Goal: Transaction & Acquisition: Download file/media

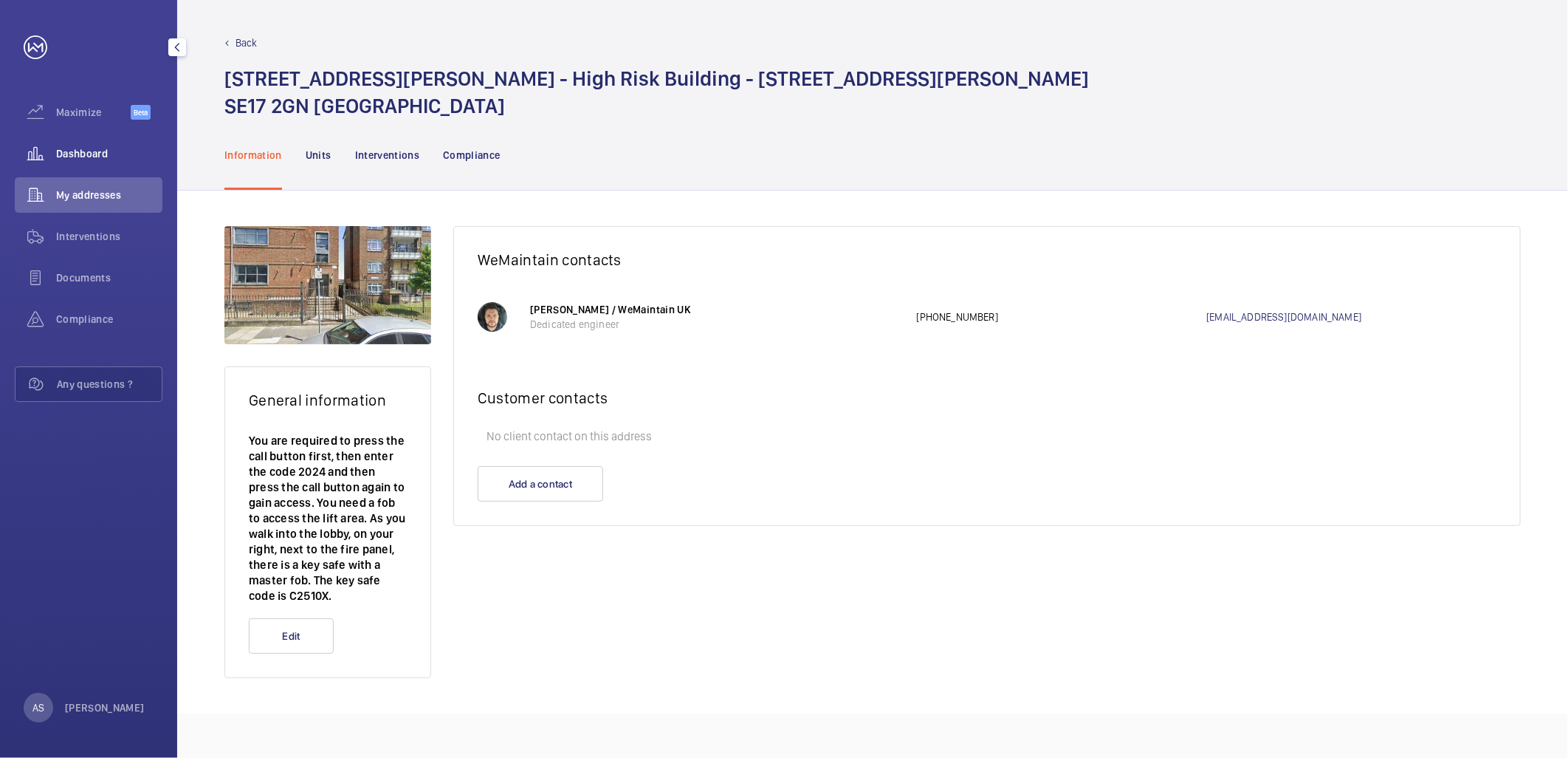
click at [84, 167] on div "Dashboard" at bounding box center [88, 153] width 148 height 35
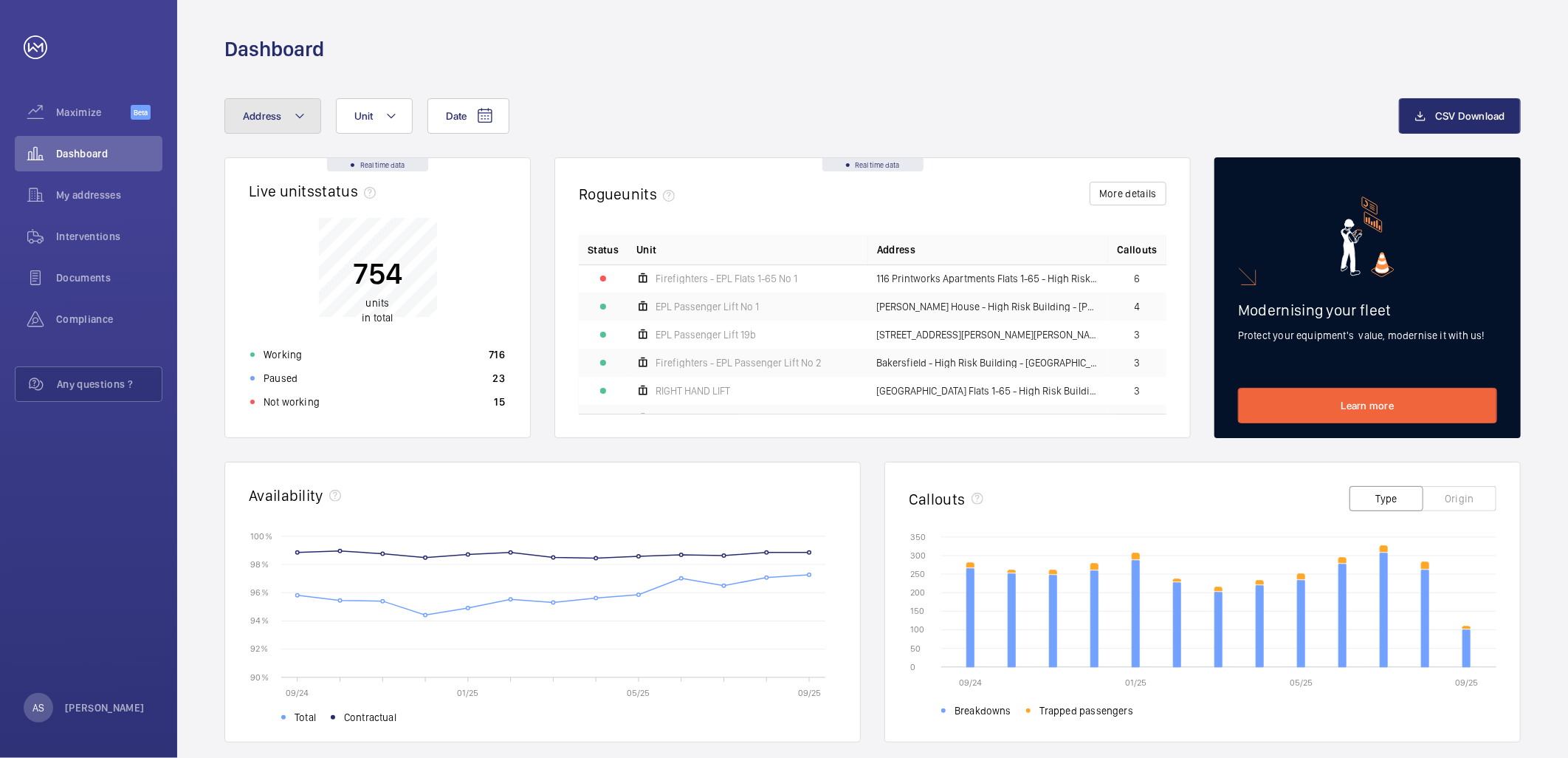
click at [286, 114] on button "Address" at bounding box center [272, 116] width 97 height 35
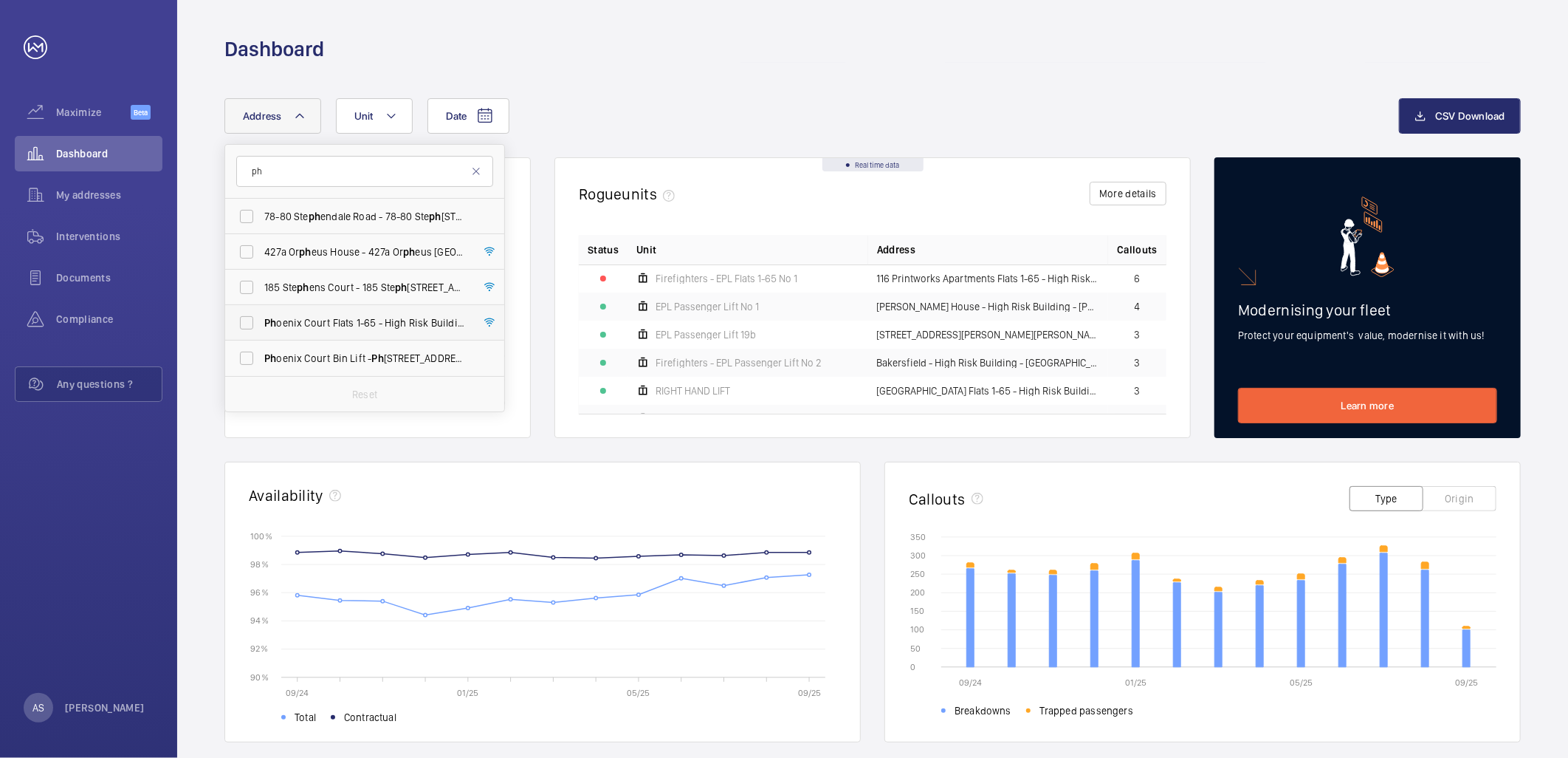
type input "ph"
click at [405, 323] on span "Ph oenix Court Flats 1-65 - High [STREET_ADDRESS]" at bounding box center [365, 322] width 203 height 14
click at [262, 323] on input "Ph oenix Court Flats 1-65 - High [STREET_ADDRESS]" at bounding box center [246, 322] width 30 height 30
checkbox input "true"
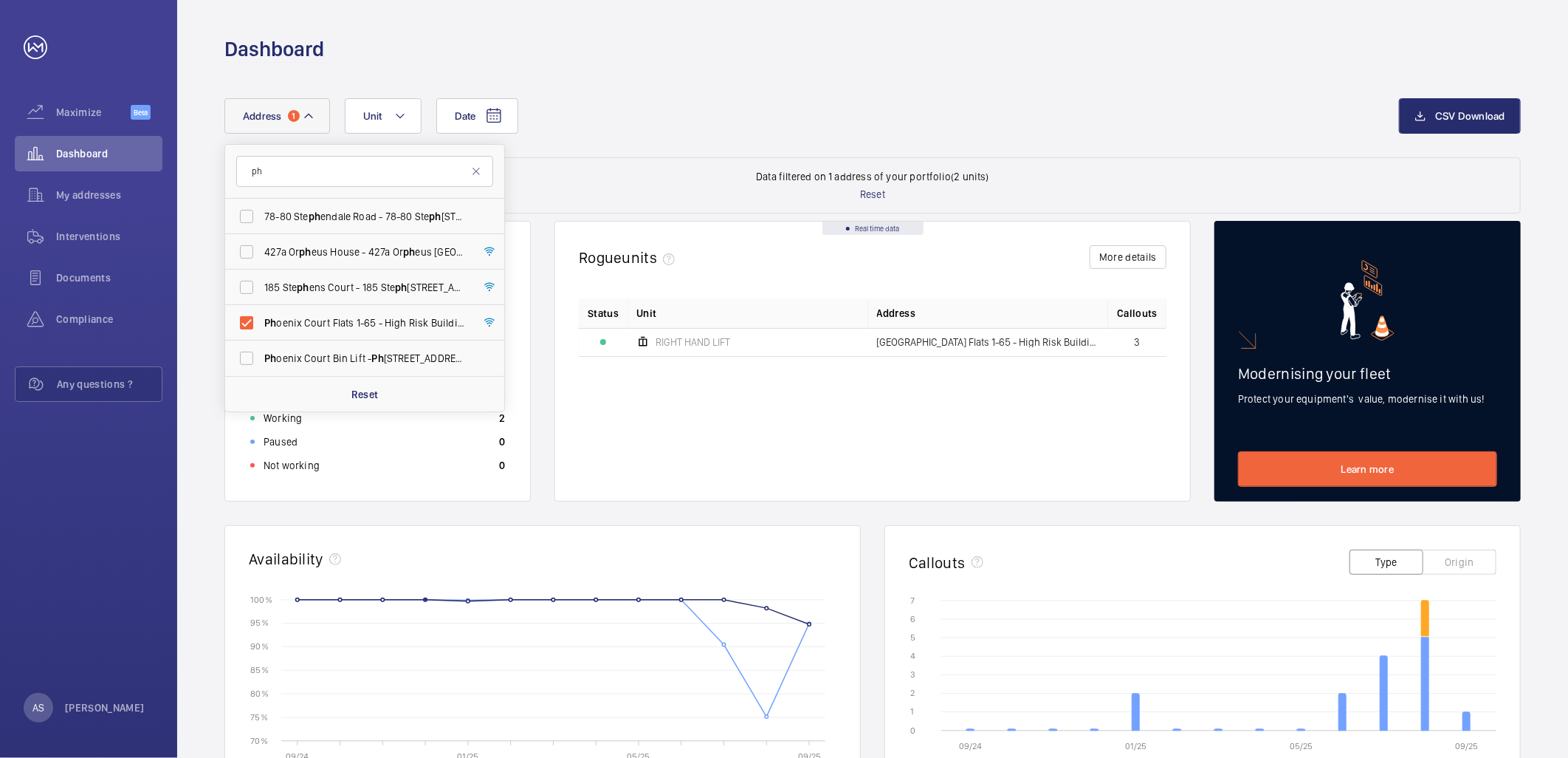
click at [623, 127] on div "Date Address [STREET_ADDRESS] [GEOGRAPHIC_DATA] - [STREET_ADDRESS] [GEOGRAPHIC_…" at bounding box center [812, 116] width 1175 height 35
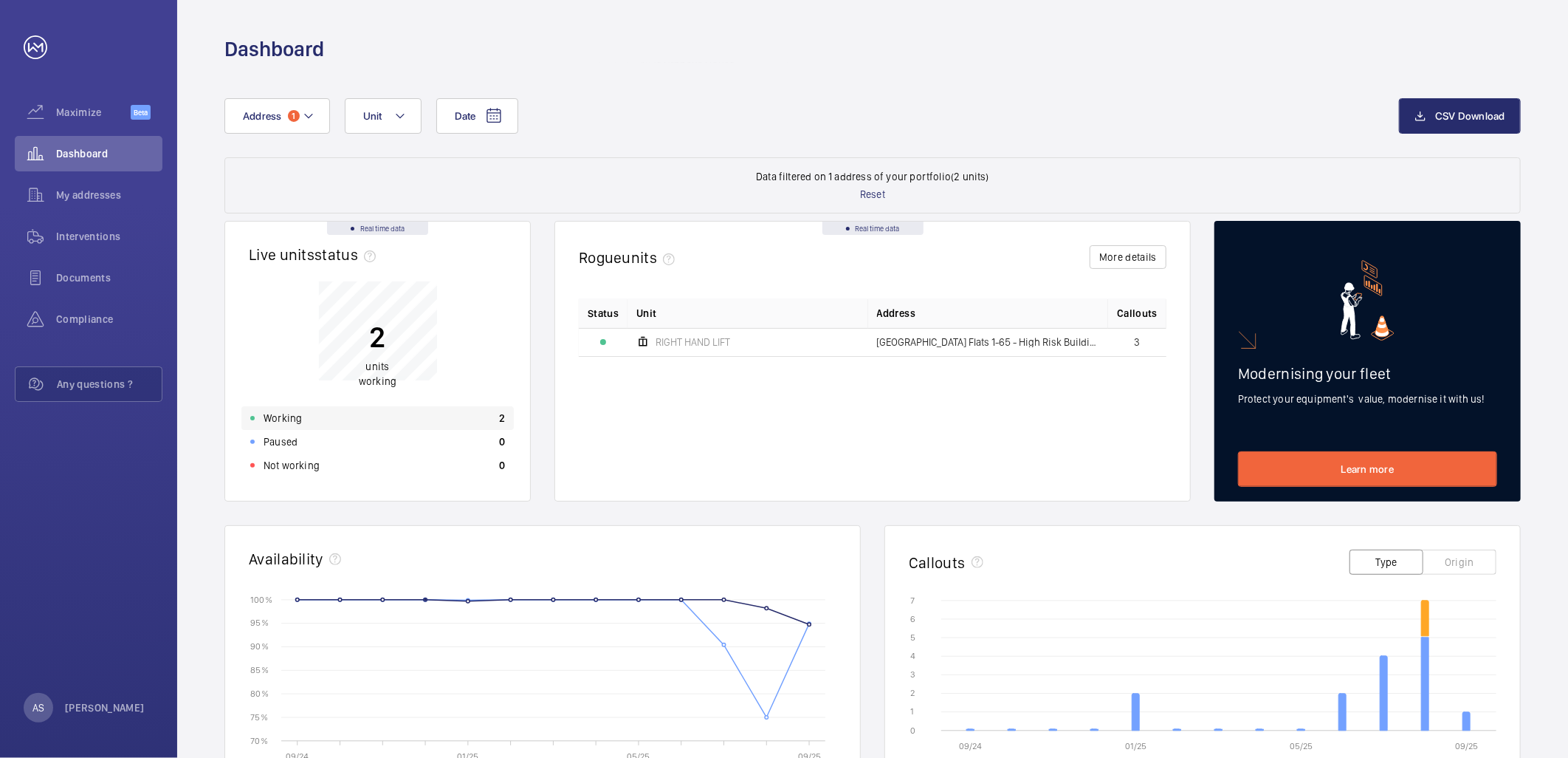
click at [441, 418] on div "Working 2" at bounding box center [378, 418] width 272 height 23
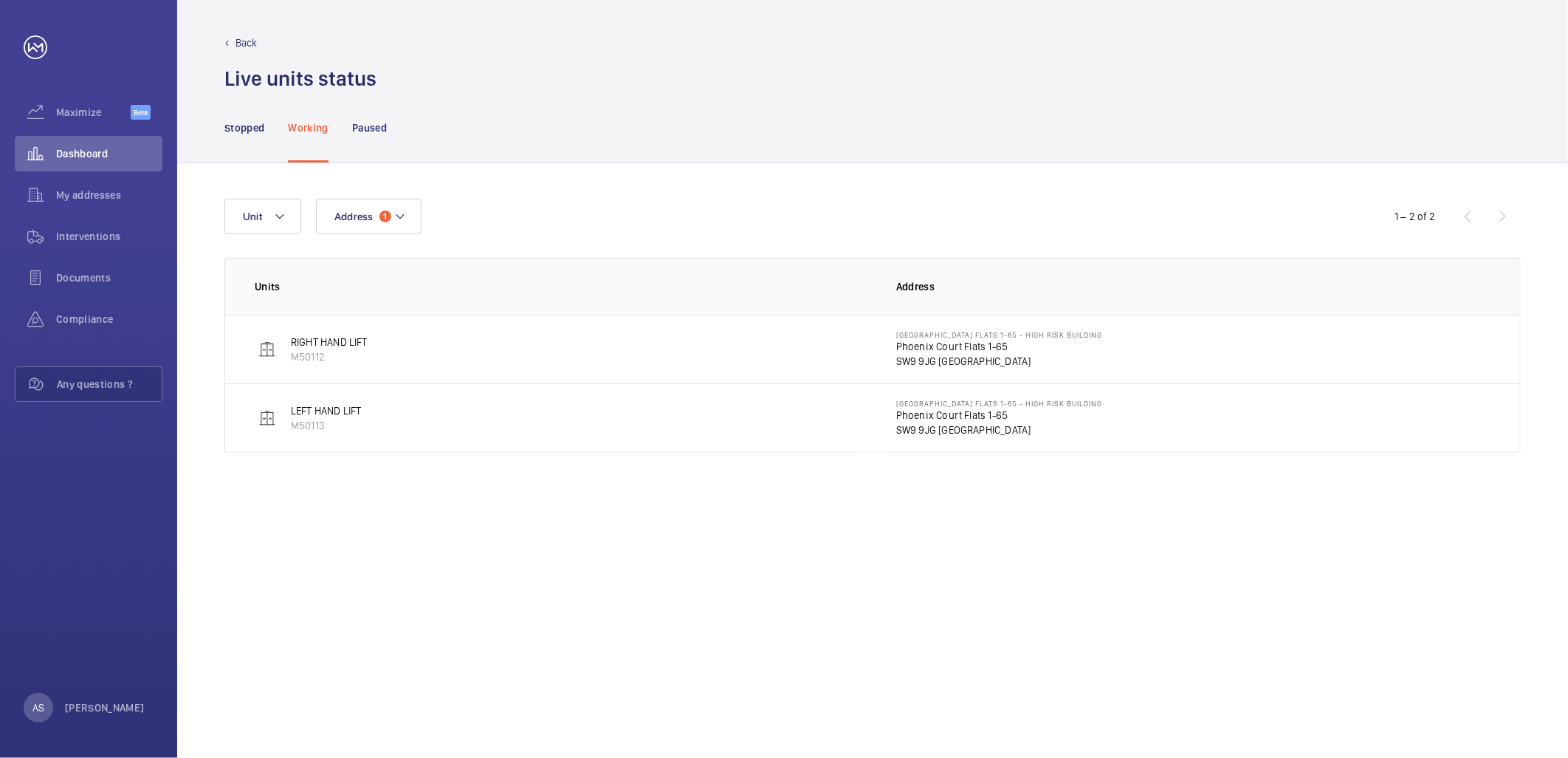
click at [840, 533] on div "Address 1 Unit 1 – 2 of 2 Units Address RIGHT HAND LIFT M50112 [GEOGRAPHIC_DATA…" at bounding box center [872, 460] width 1391 height 595
click at [949, 343] on p "Phoenix Court Flats 1-65" at bounding box center [1000, 347] width 206 height 14
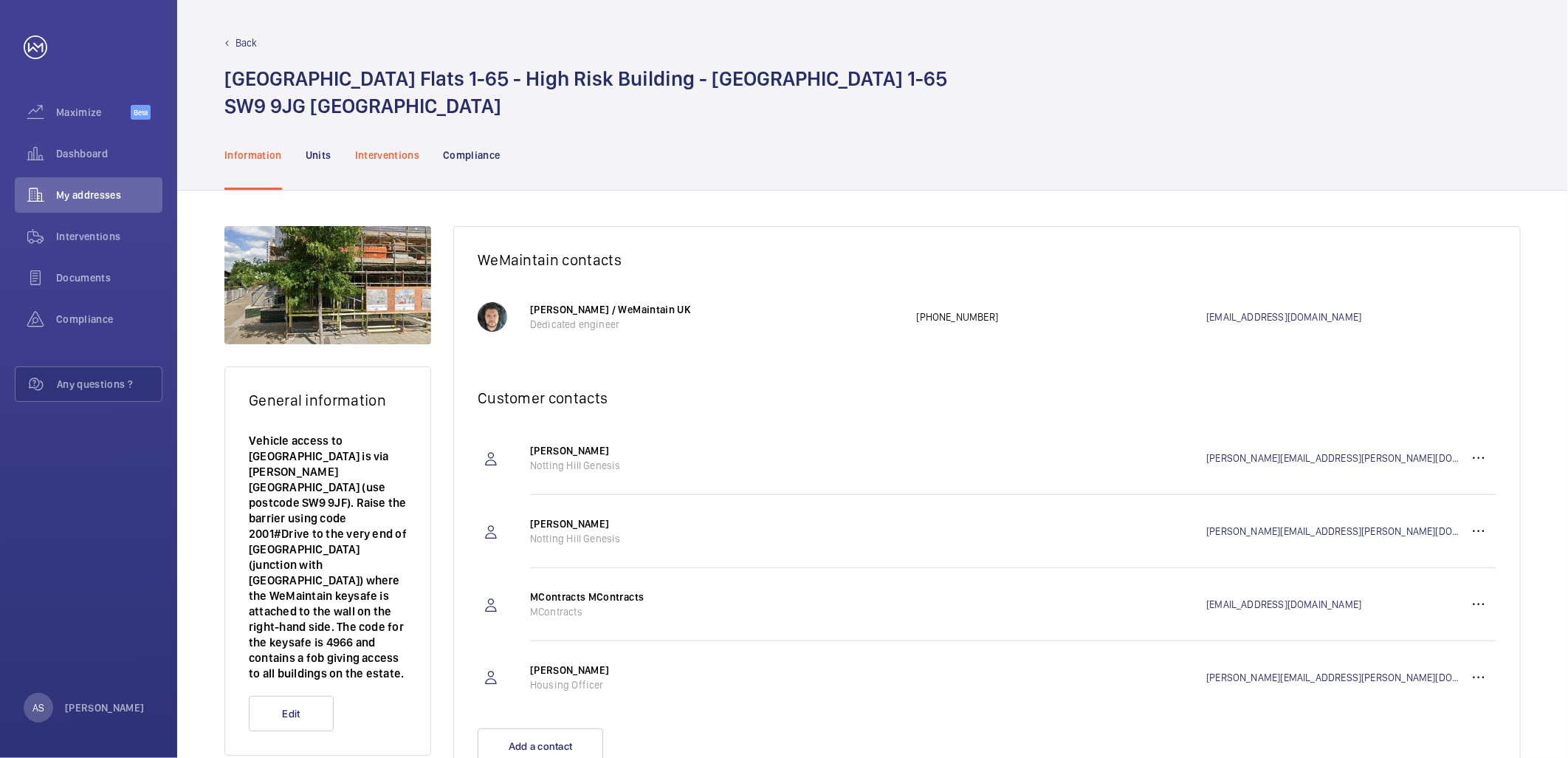
click at [364, 161] on p "Interventions" at bounding box center [388, 155] width 65 height 14
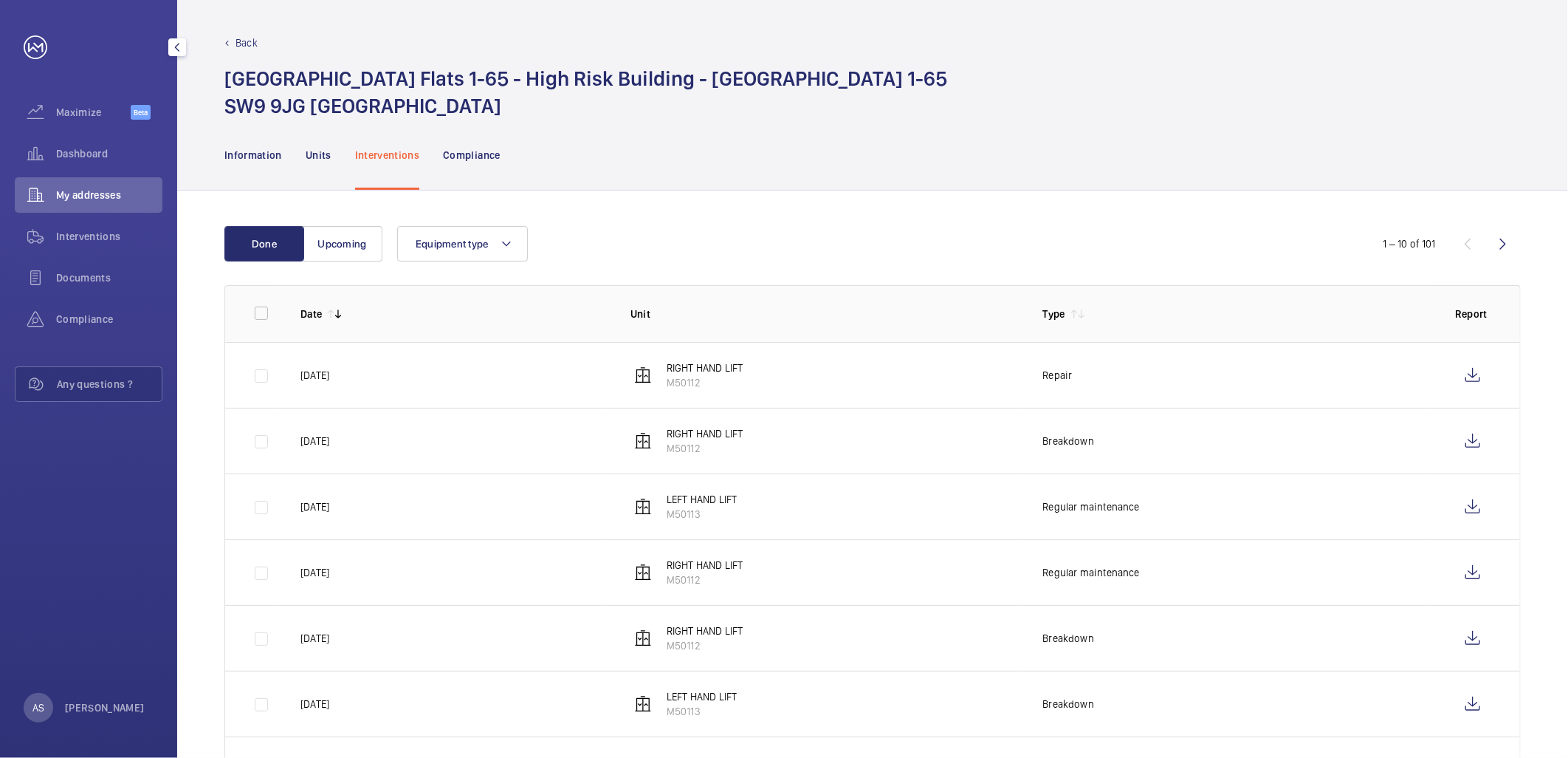
drag, startPoint x: 106, startPoint y: 144, endPoint x: 170, endPoint y: 114, distance: 70.7
click at [106, 144] on div "Dashboard" at bounding box center [88, 153] width 148 height 35
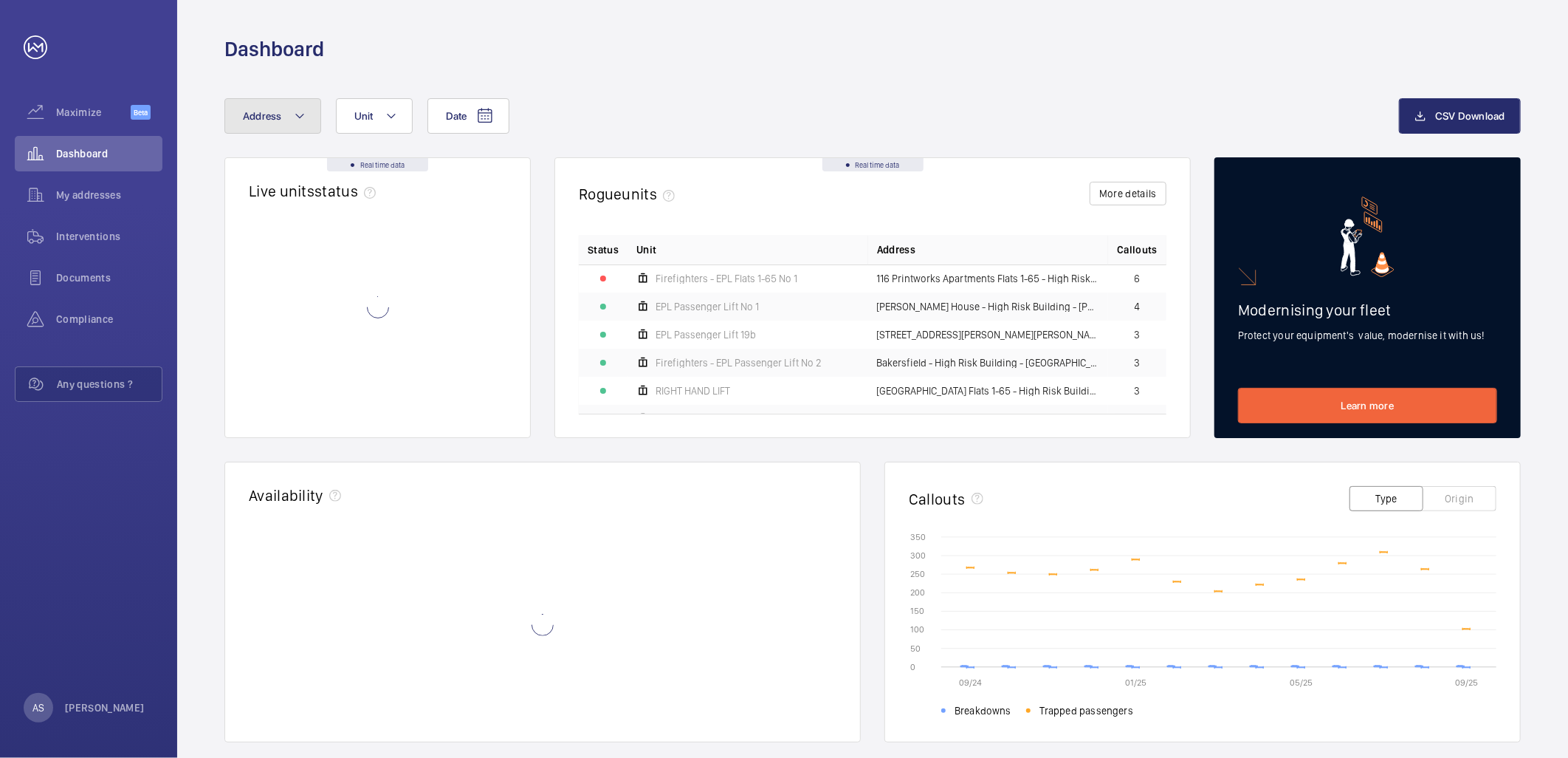
click at [284, 124] on button "Address" at bounding box center [272, 116] width 97 height 35
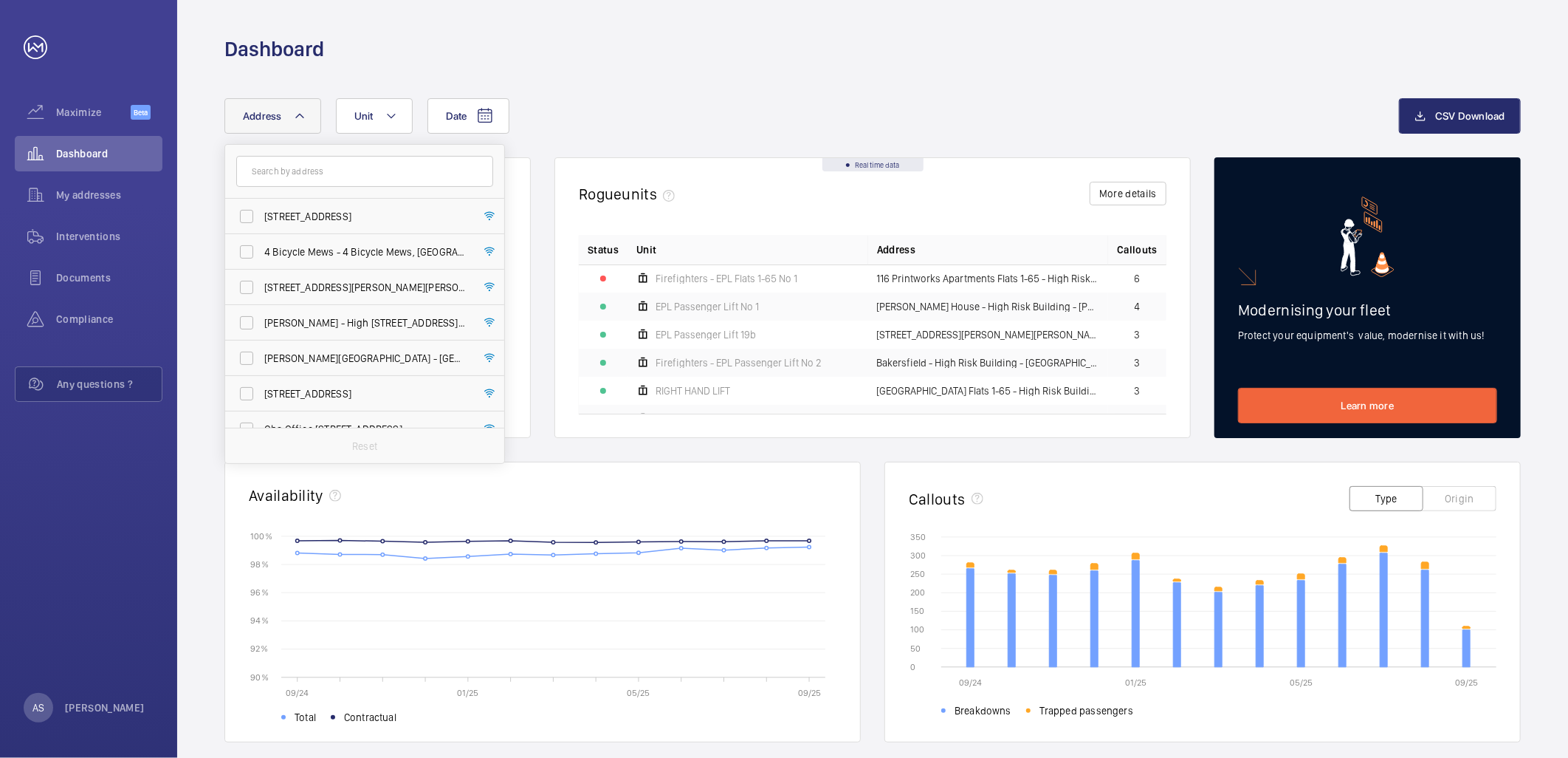
click at [318, 174] on input "text" at bounding box center [364, 171] width 257 height 31
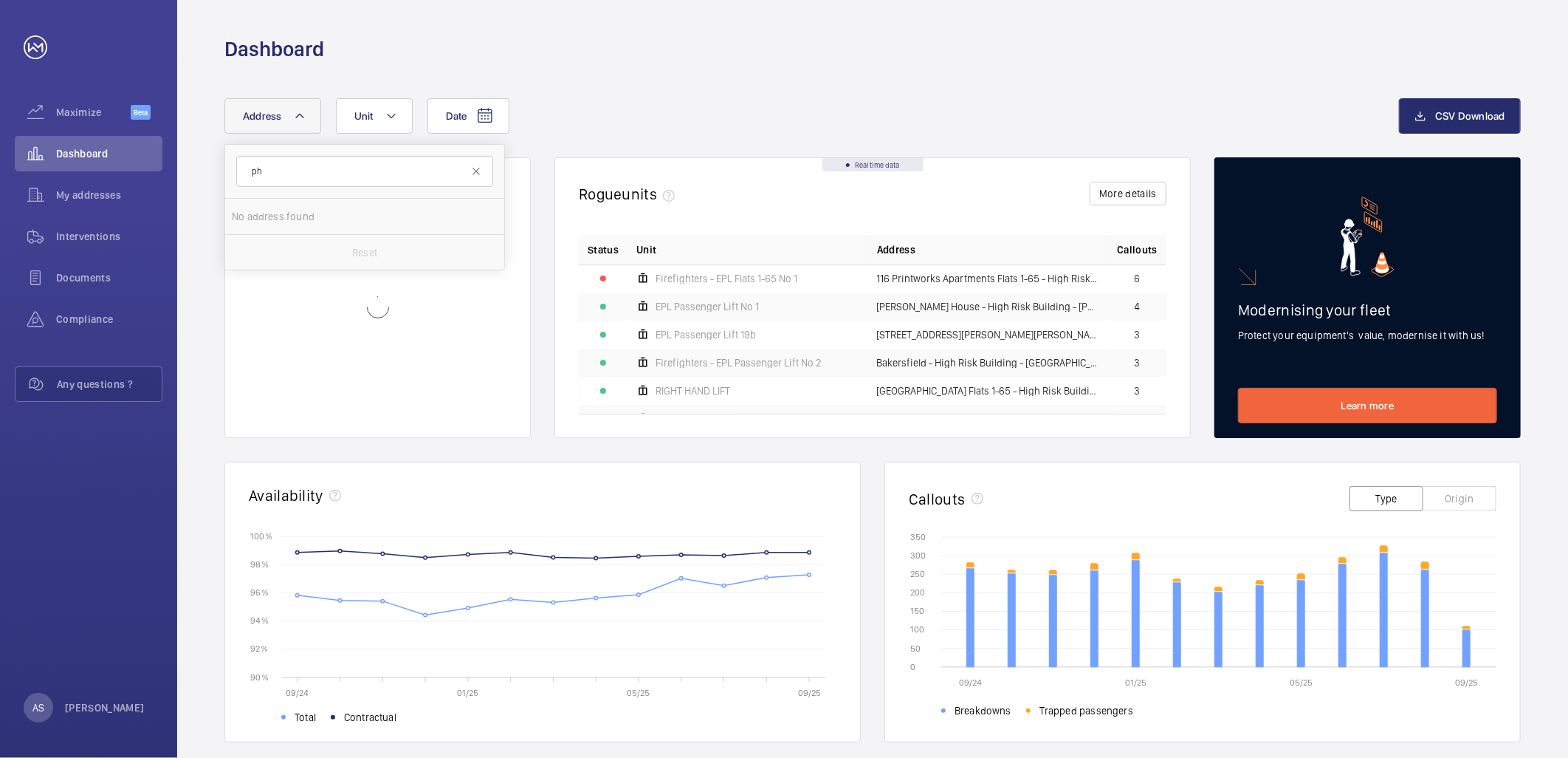
click at [446, 176] on input "ph" at bounding box center [364, 171] width 257 height 31
type input "p"
click at [344, 167] on input "ph" at bounding box center [364, 171] width 257 height 31
type input "ph"
click at [640, 81] on div "Date Address ph No address found Reset Unit CSV Download Real time data Live un…" at bounding box center [872, 572] width 1391 height 1019
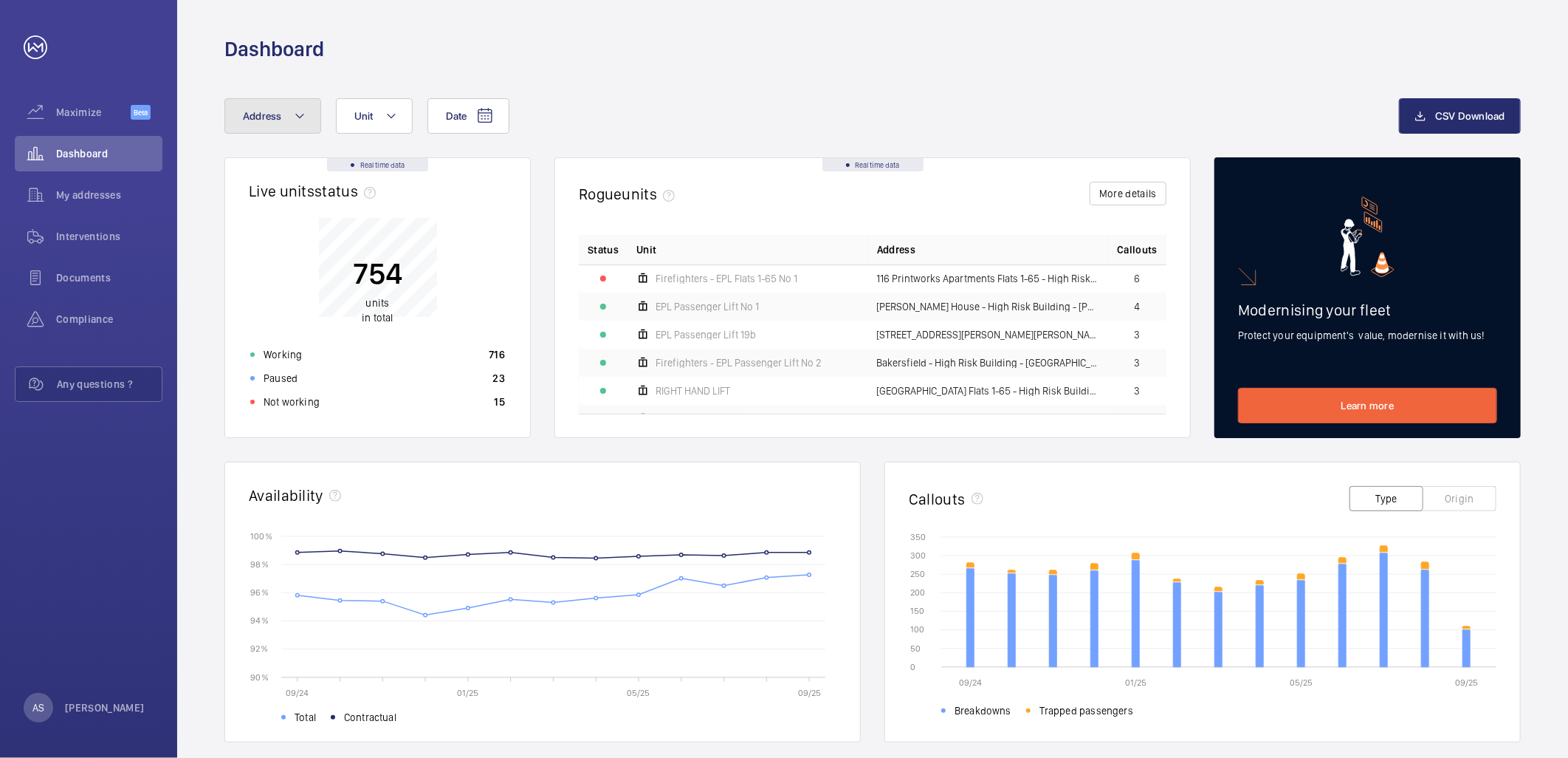
click at [282, 123] on button "Address" at bounding box center [272, 116] width 97 height 35
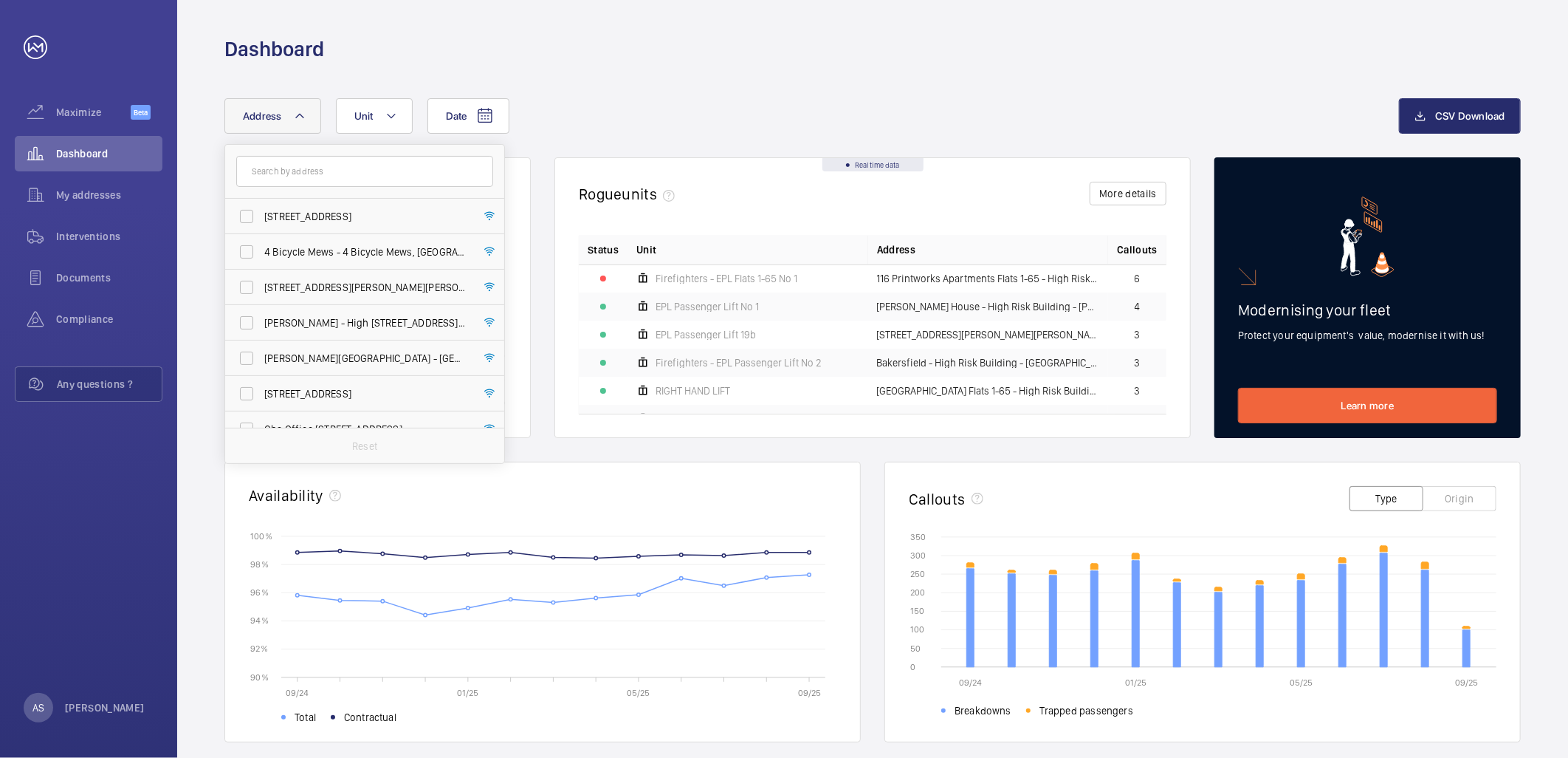
click at [338, 170] on input "text" at bounding box center [364, 171] width 257 height 31
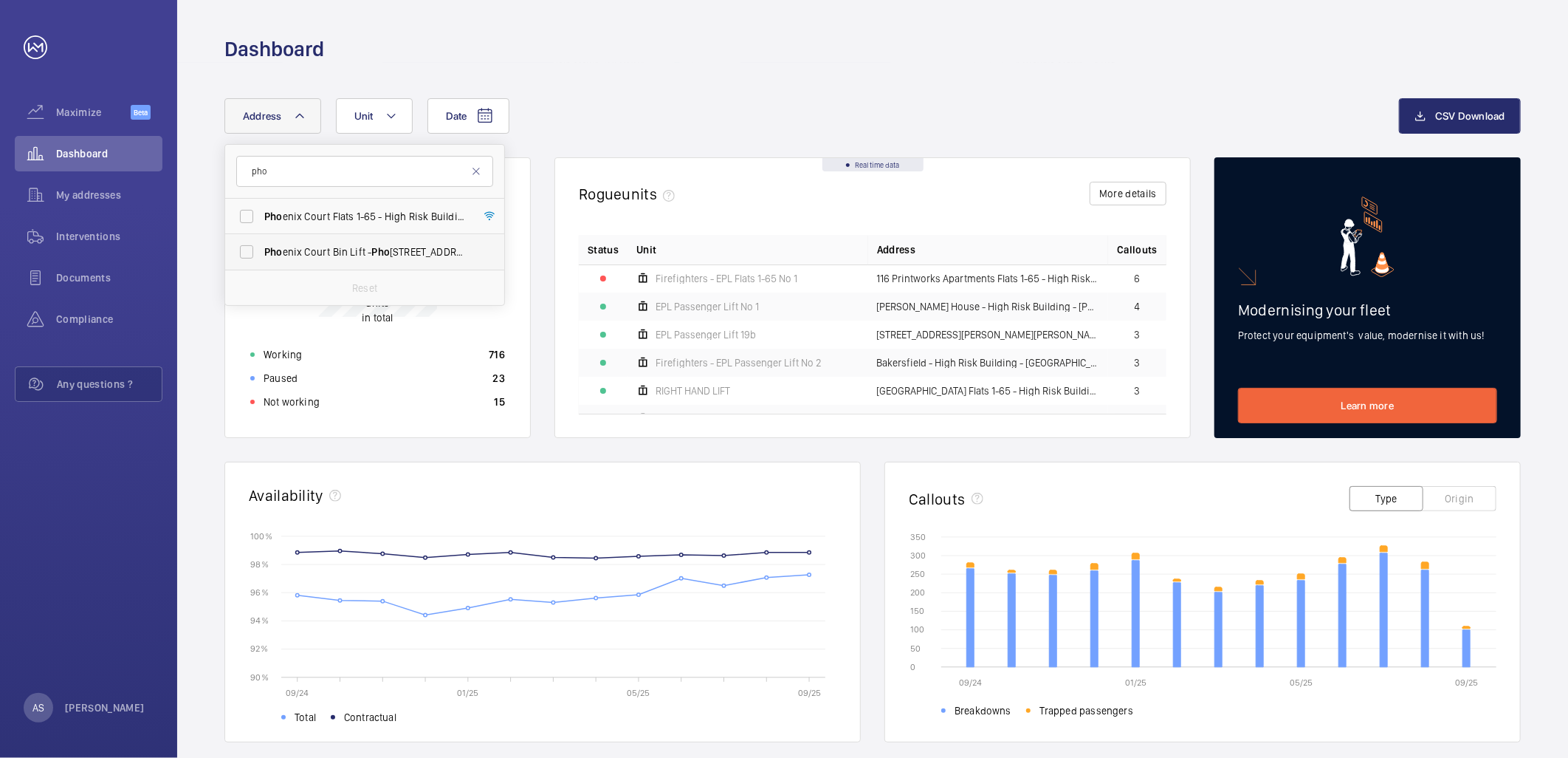
type input "pho"
click at [444, 245] on span "Pho enix Court Bin Lift - Pho enix Court [GEOGRAPHIC_DATA]" at bounding box center [365, 252] width 203 height 14
click at [262, 245] on input "Pho enix Court Bin Lift - Pho enix Court [GEOGRAPHIC_DATA]" at bounding box center [246, 252] width 30 height 30
checkbox input "true"
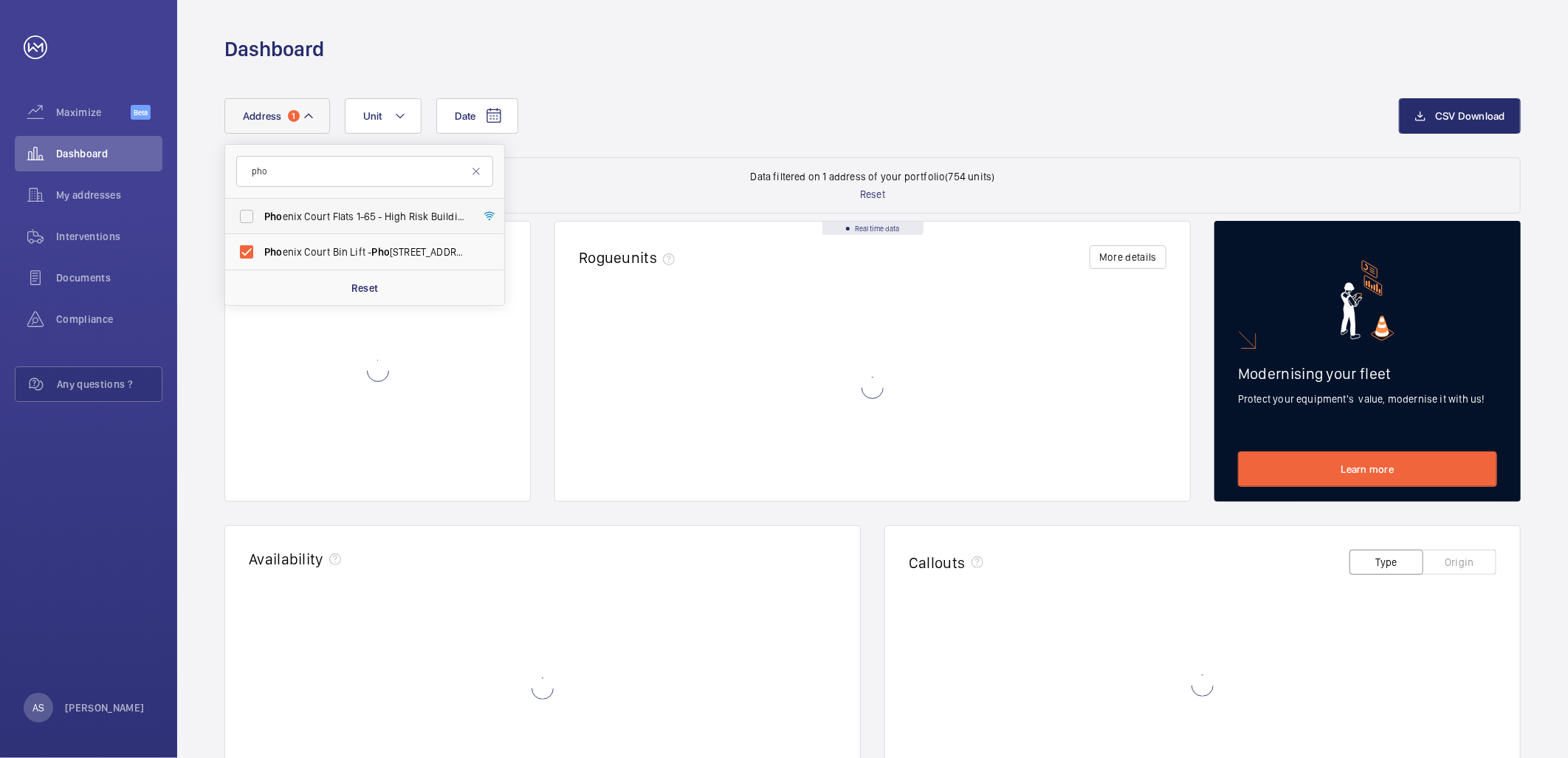
click at [434, 226] on label "Pho enix Court Flats 1-65 - High [STREET_ADDRESS]" at bounding box center [354, 216] width 257 height 35
click at [262, 226] on input "Pho enix Court Flats 1-65 - High [STREET_ADDRESS]" at bounding box center [246, 216] width 30 height 30
checkbox input "true"
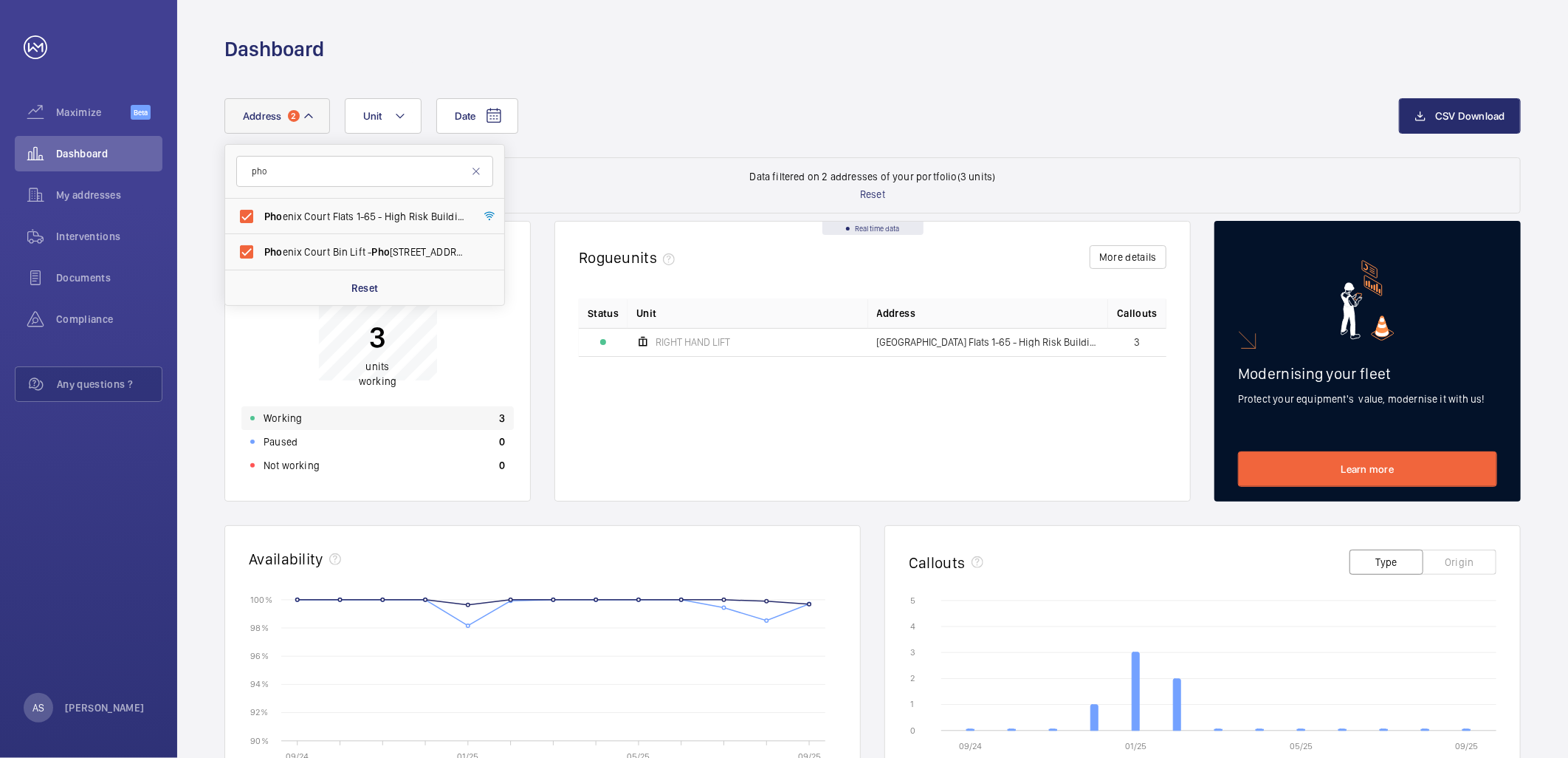
click at [503, 418] on p "3" at bounding box center [502, 418] width 6 height 14
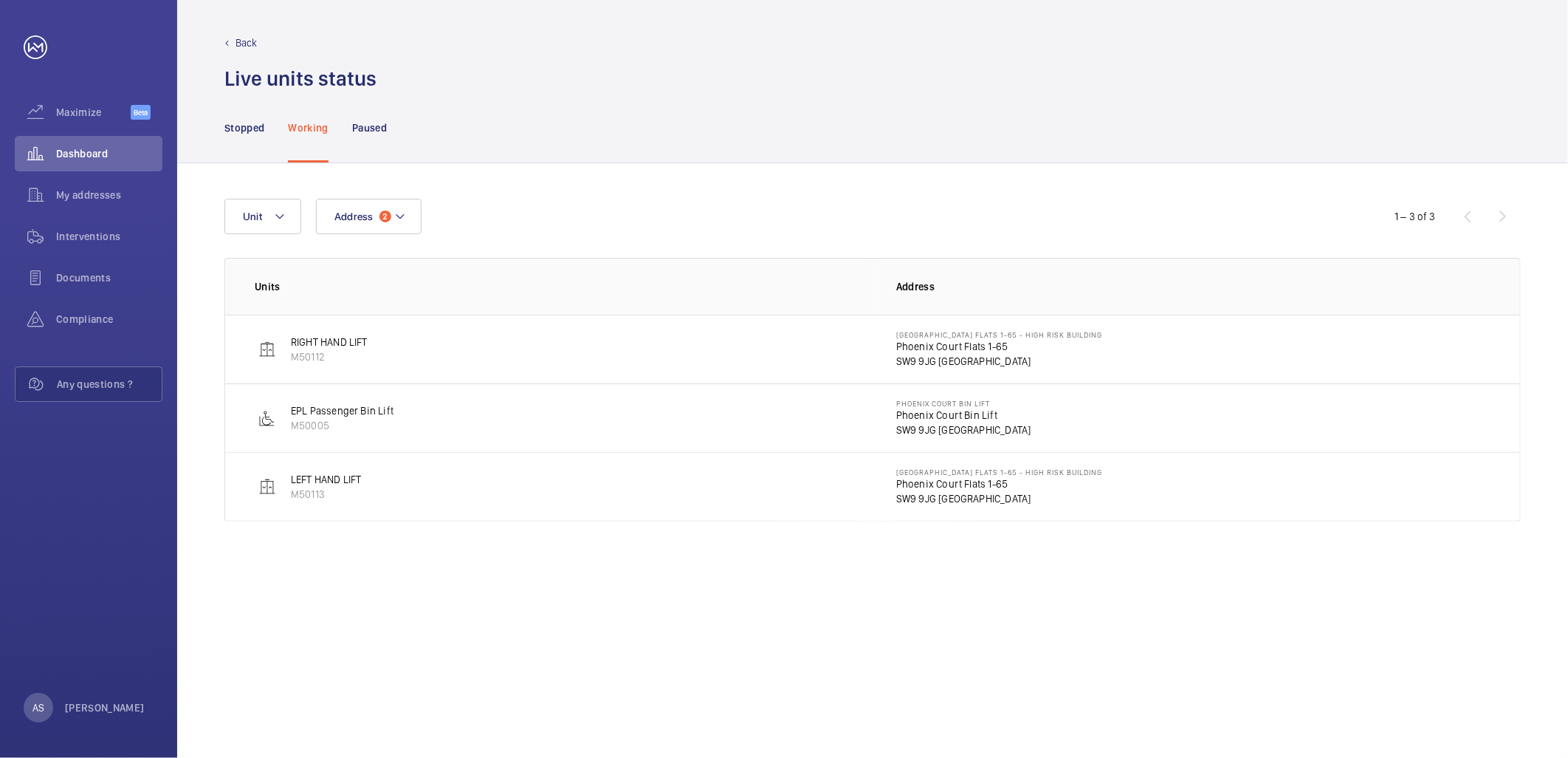
click at [927, 341] on div "[GEOGRAPHIC_DATA] Flats [STREET_ADDRESS]" at bounding box center [1000, 349] width 206 height 39
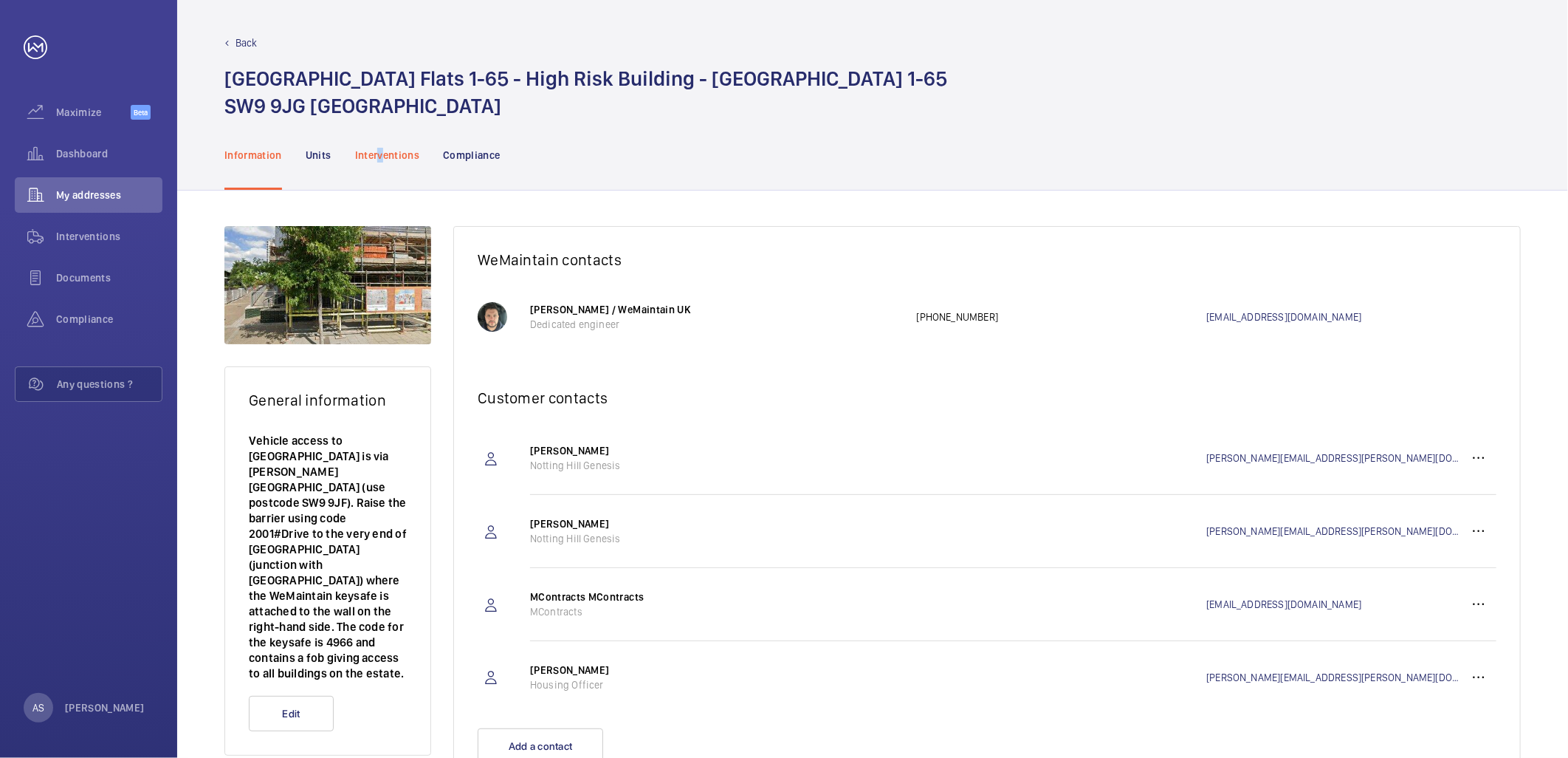
click at [380, 151] on p "Interventions" at bounding box center [388, 155] width 65 height 14
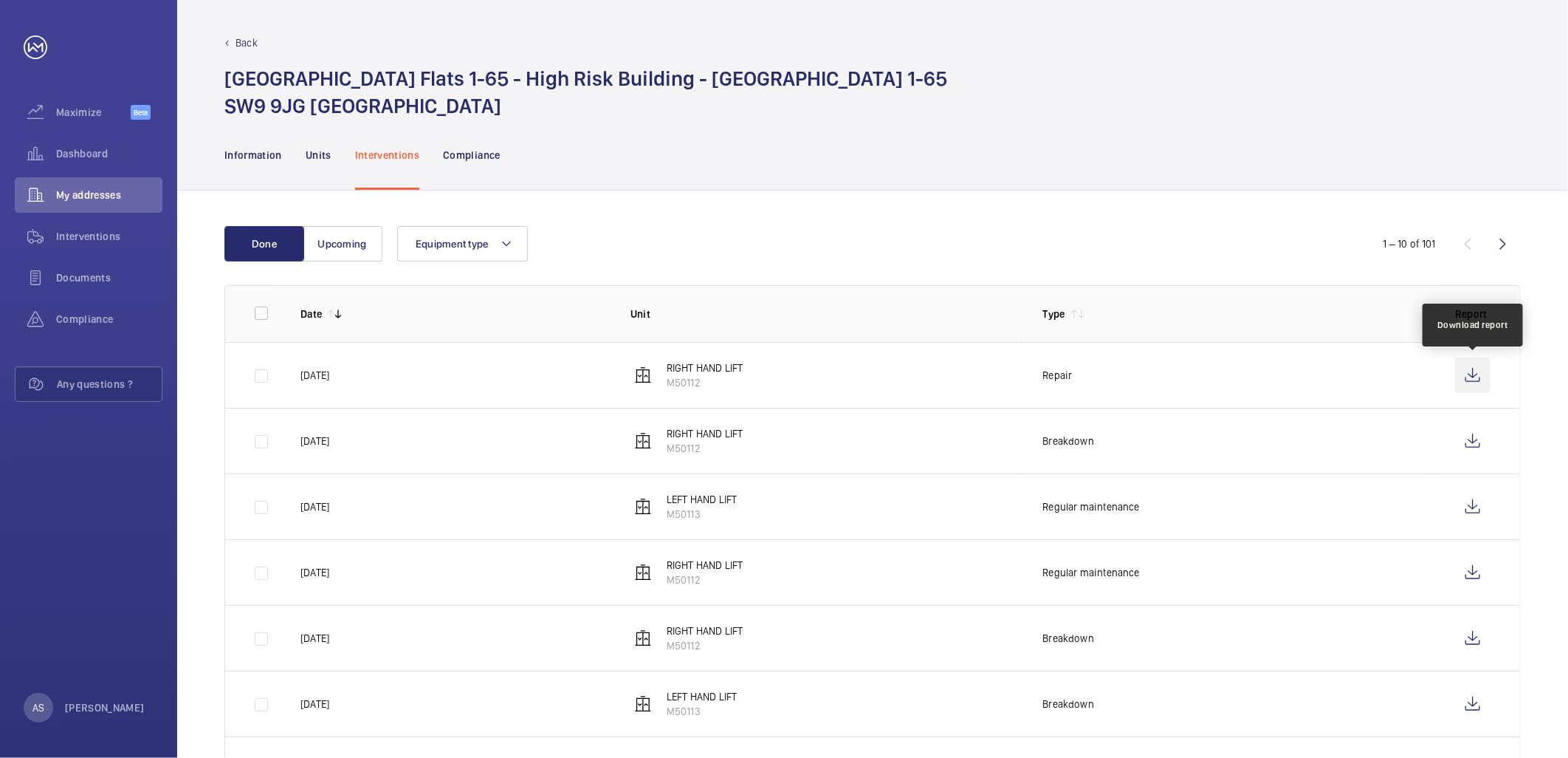
click at [1478, 373] on wm-front-icon-button at bounding box center [1472, 374] width 35 height 35
